Goal: Information Seeking & Learning: Learn about a topic

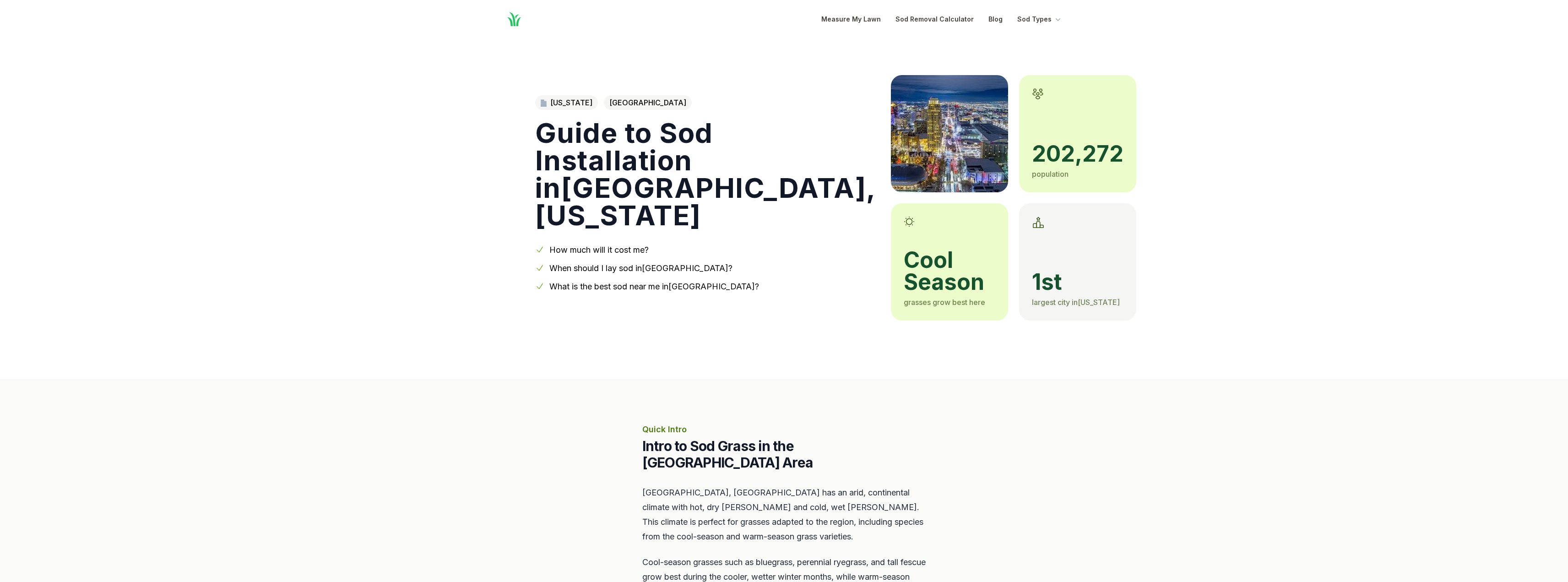
click at [1032, 275] on span "1st" at bounding box center [1077, 282] width 91 height 22
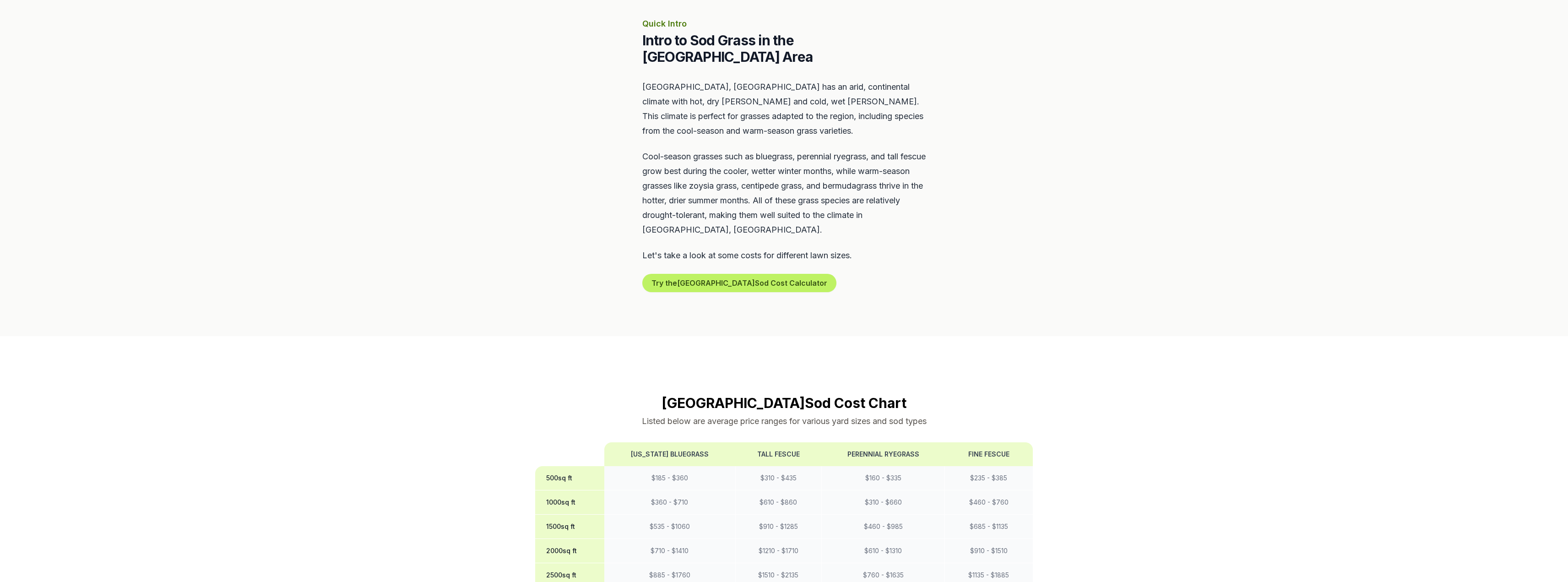
scroll to position [503, 0]
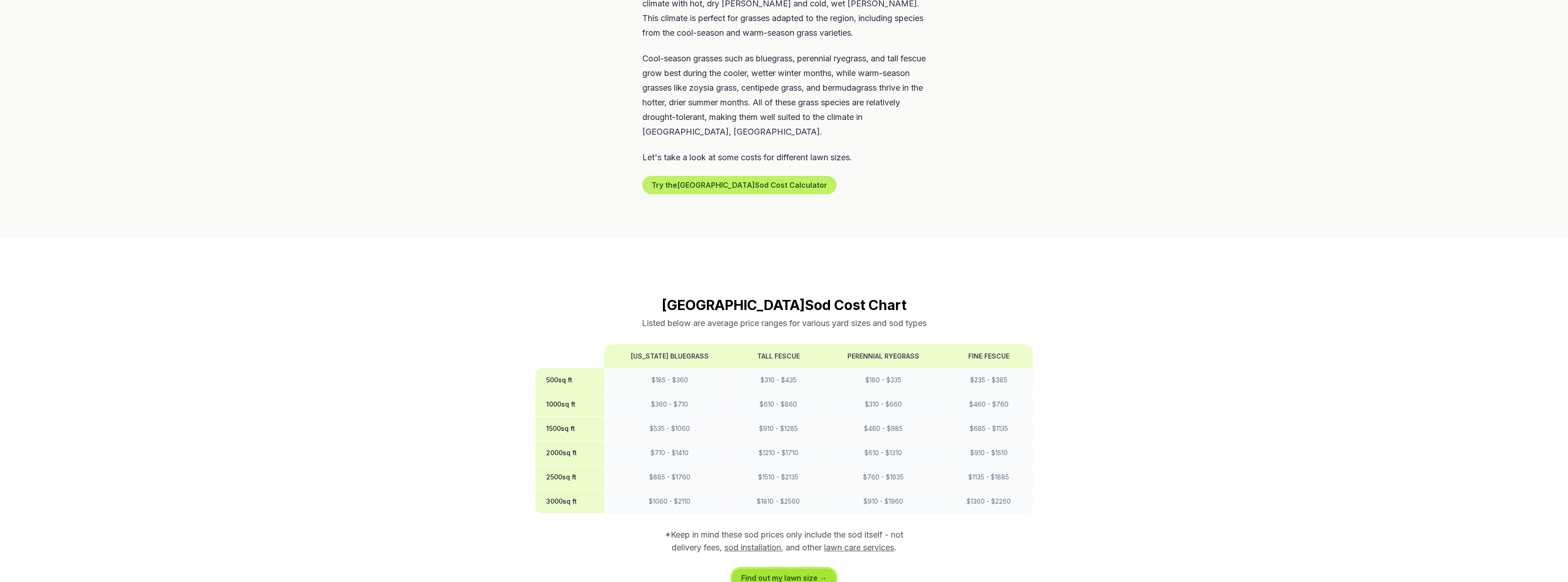
click at [777, 569] on link "Find out my lawn size →" at bounding box center [784, 578] width 104 height 18
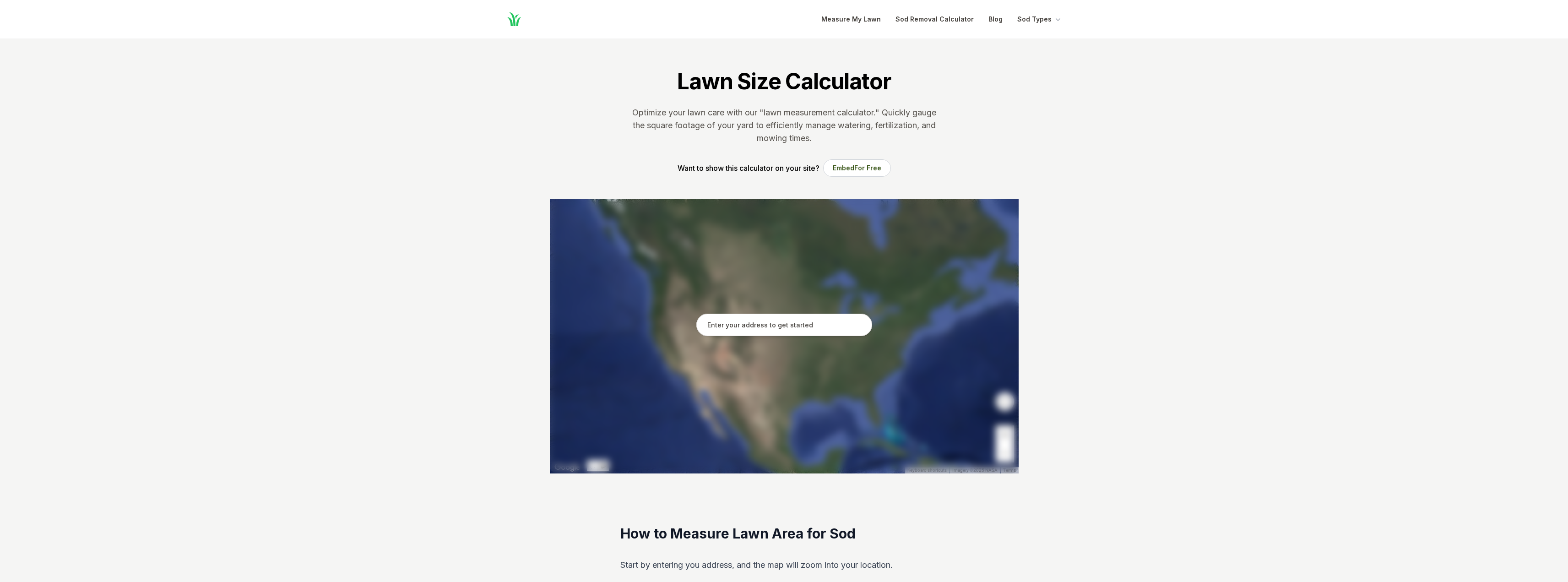
click at [751, 332] on input "text" at bounding box center [784, 325] width 176 height 23
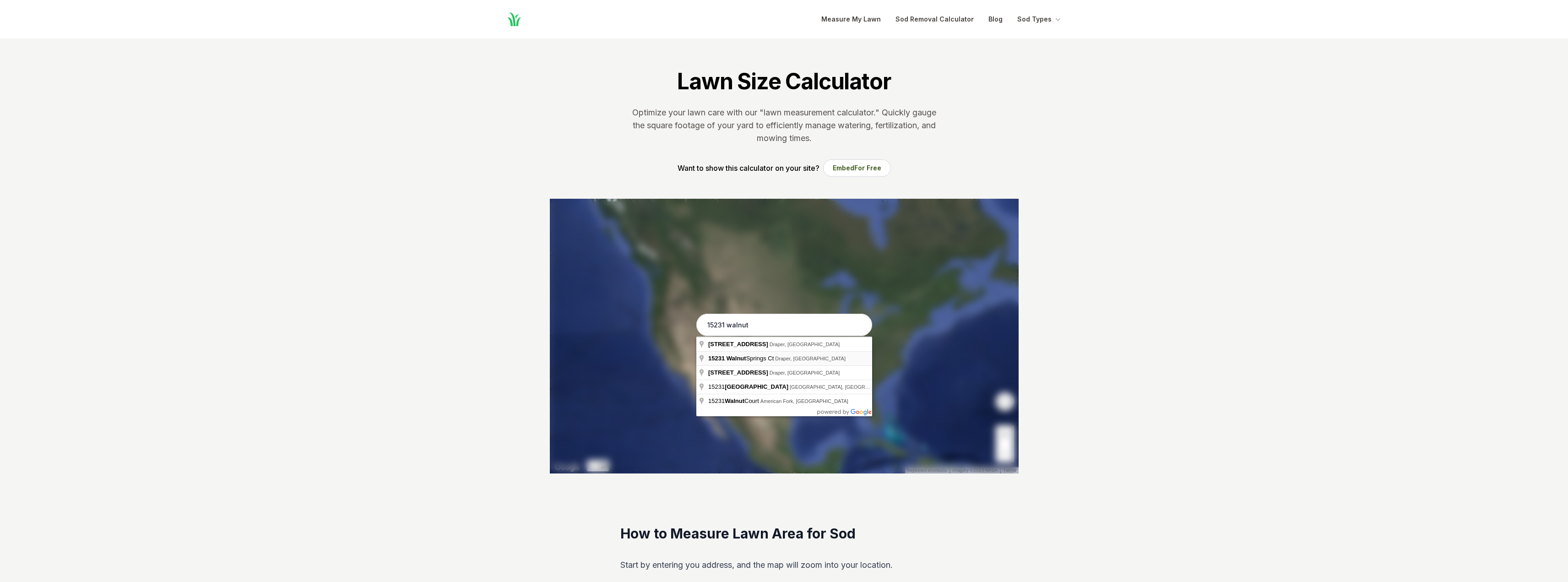
type input "[STREET_ADDRESS]"
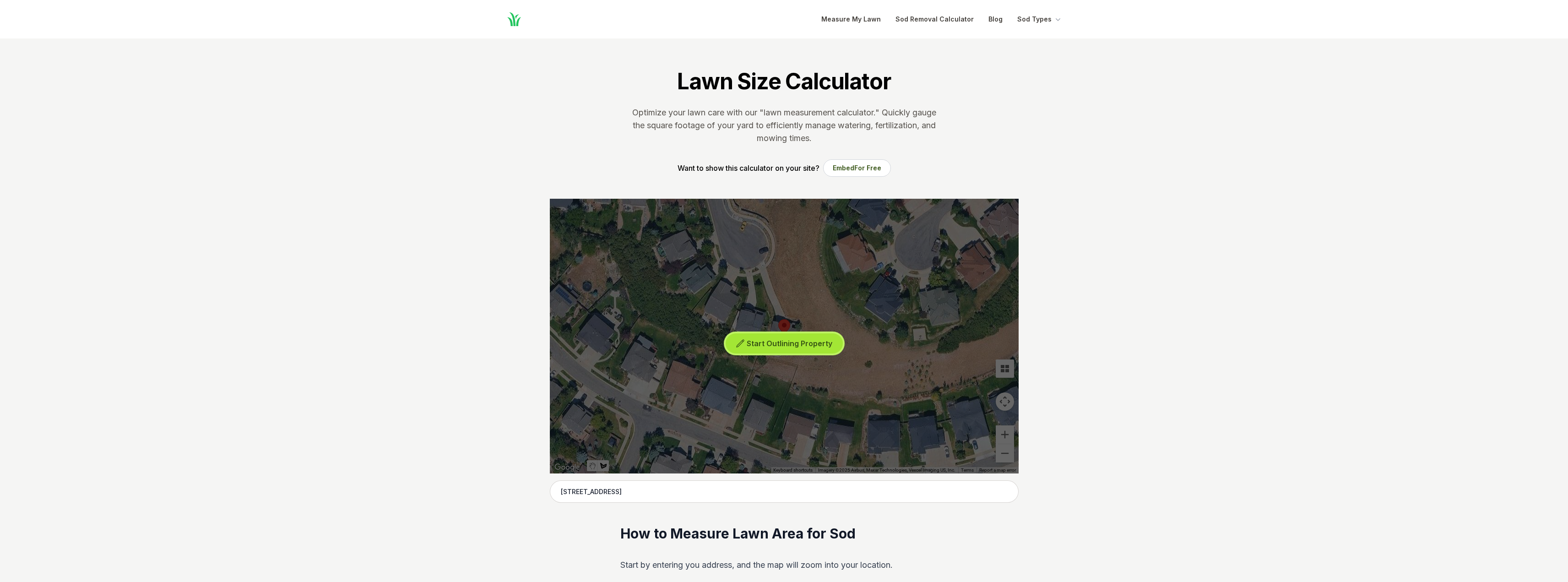
click at [772, 345] on span "Start Outlining Property" at bounding box center [789, 343] width 86 height 9
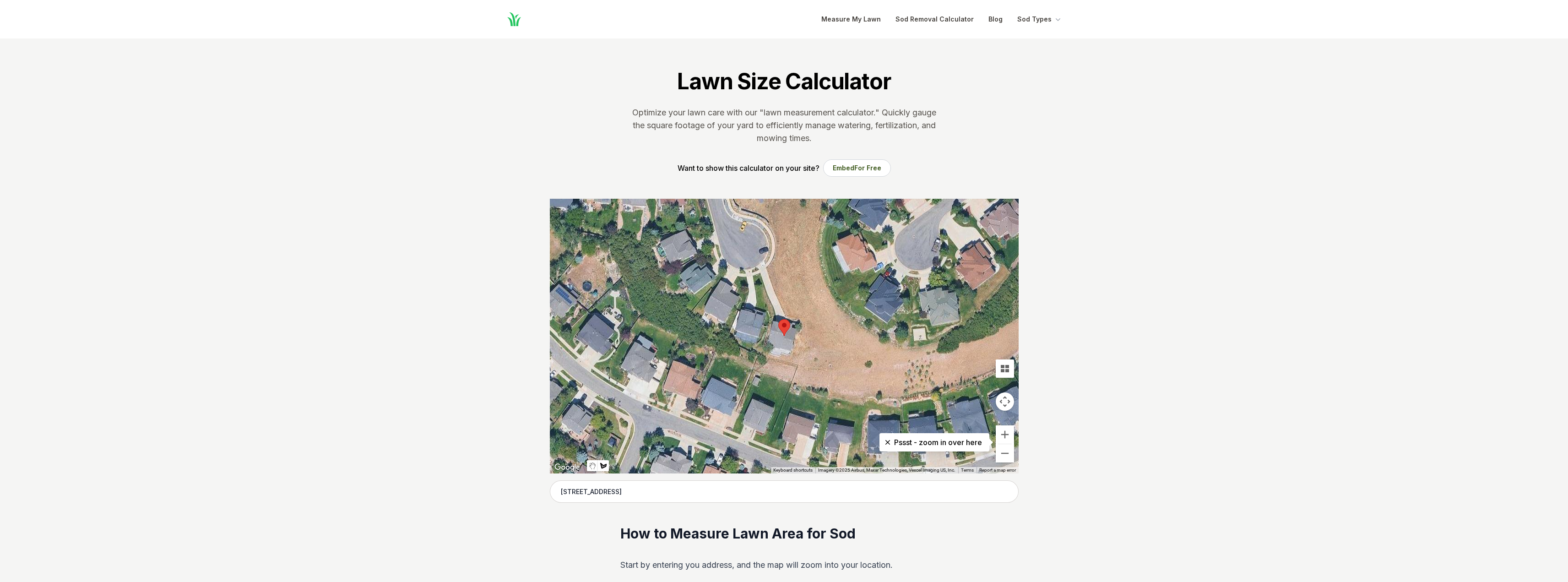
click at [775, 314] on div at bounding box center [784, 335] width 469 height 275
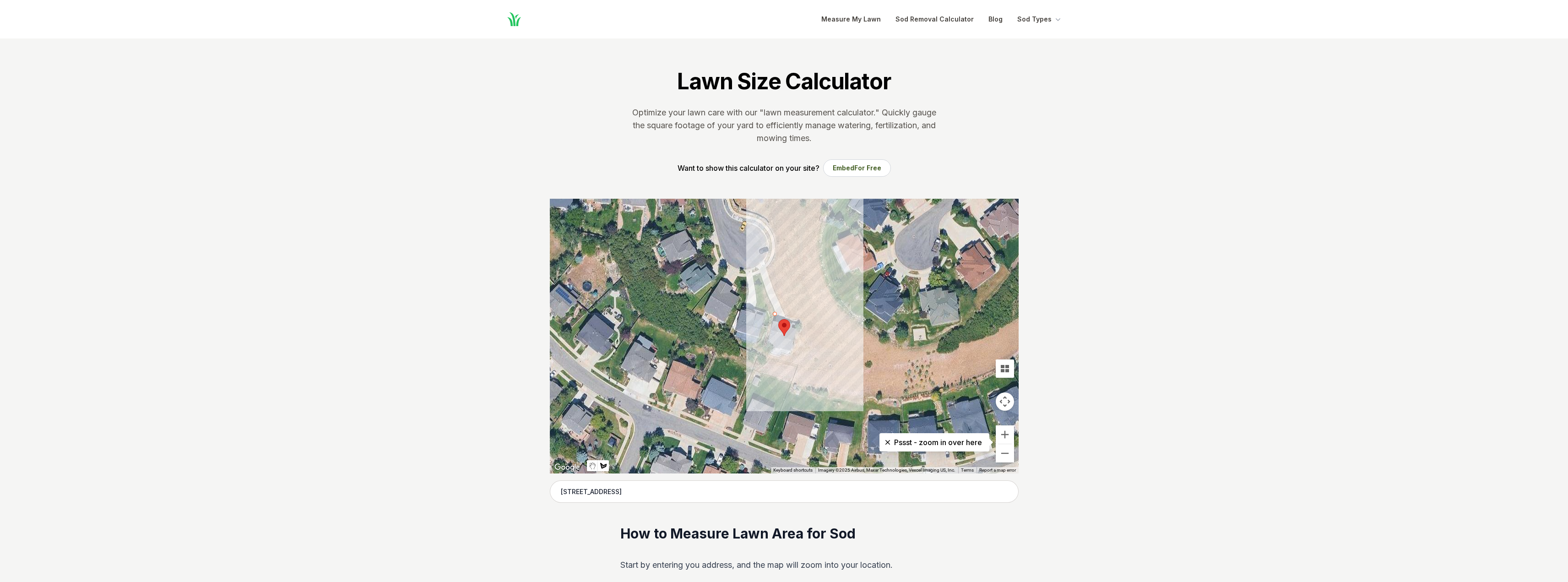
click at [760, 275] on div at bounding box center [784, 335] width 469 height 275
click at [756, 275] on div at bounding box center [784, 335] width 469 height 275
click at [769, 319] on div at bounding box center [784, 335] width 469 height 275
click at [773, 314] on div at bounding box center [784, 335] width 469 height 275
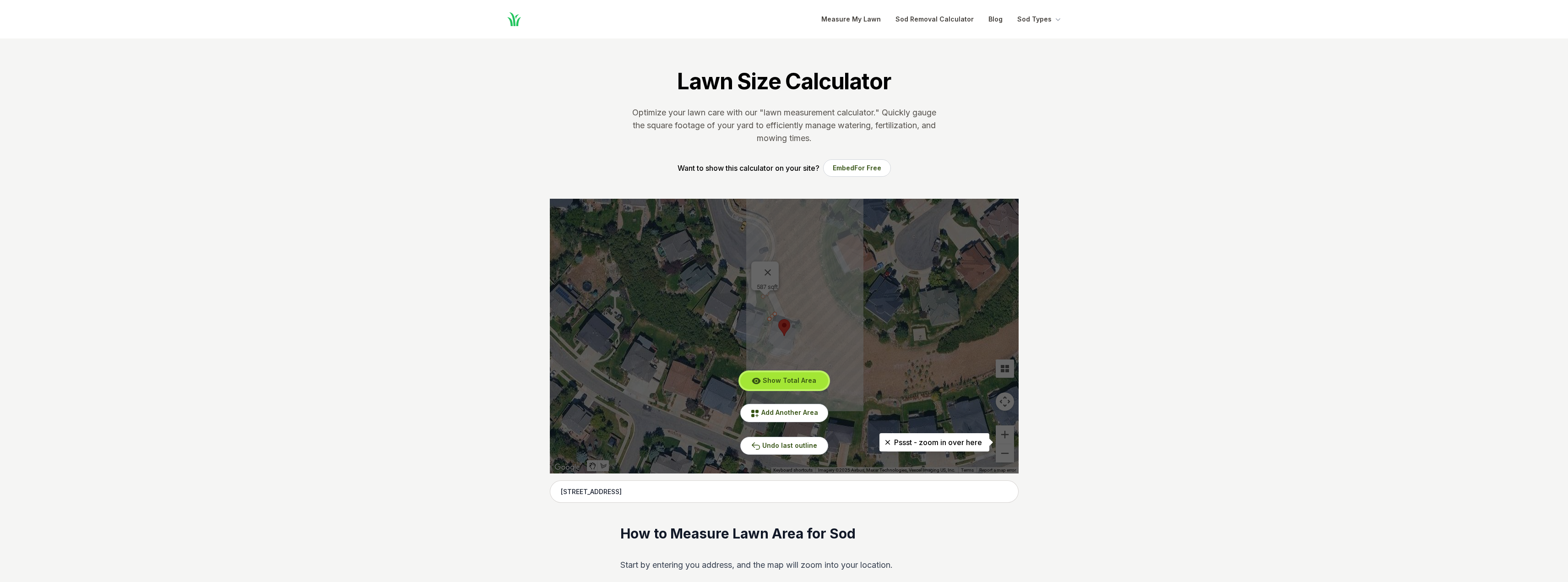
click at [779, 379] on span "Show Total Area" at bounding box center [789, 380] width 54 height 8
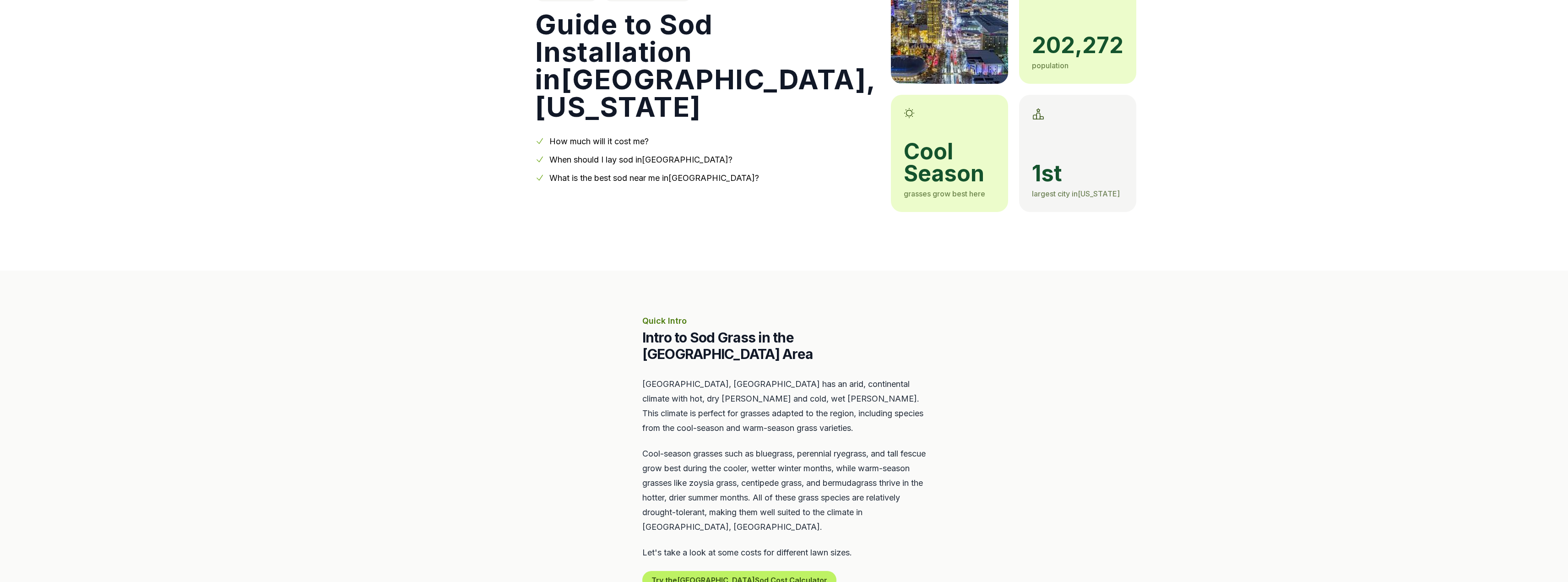
scroll to position [275, 0]
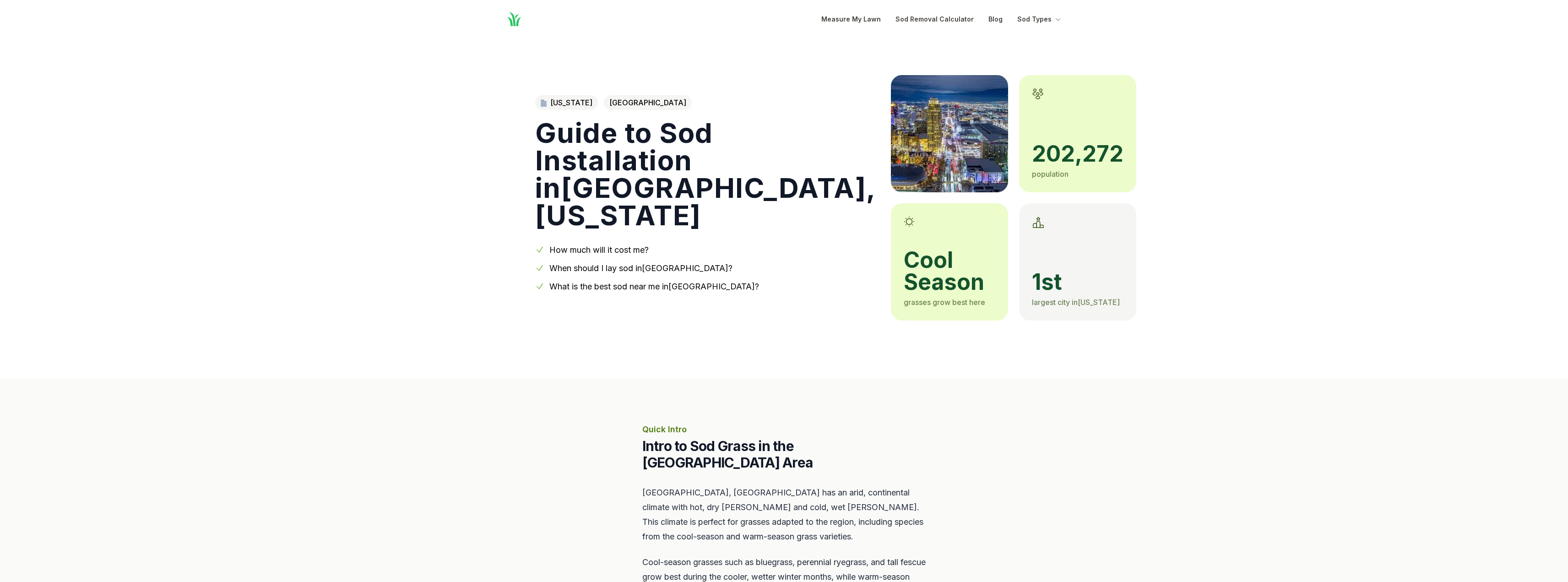
scroll to position [275, 0]
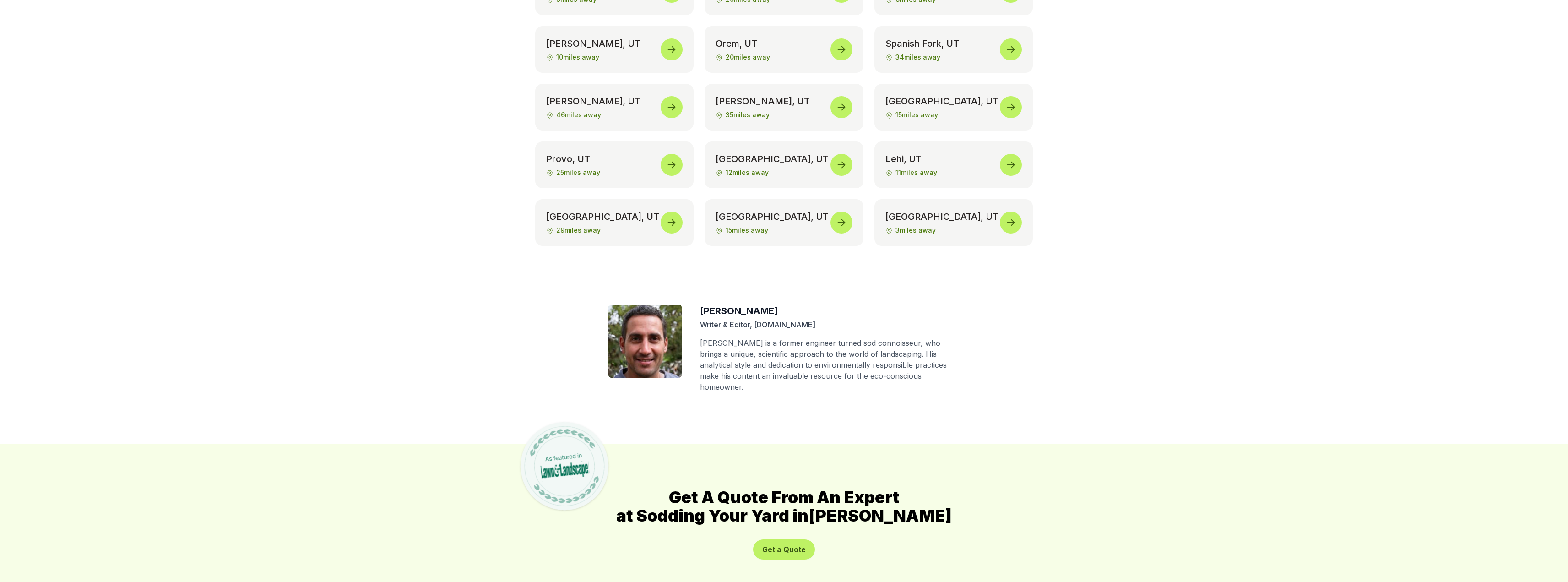
scroll to position [4616, 0]
